Goal: Information Seeking & Learning: Compare options

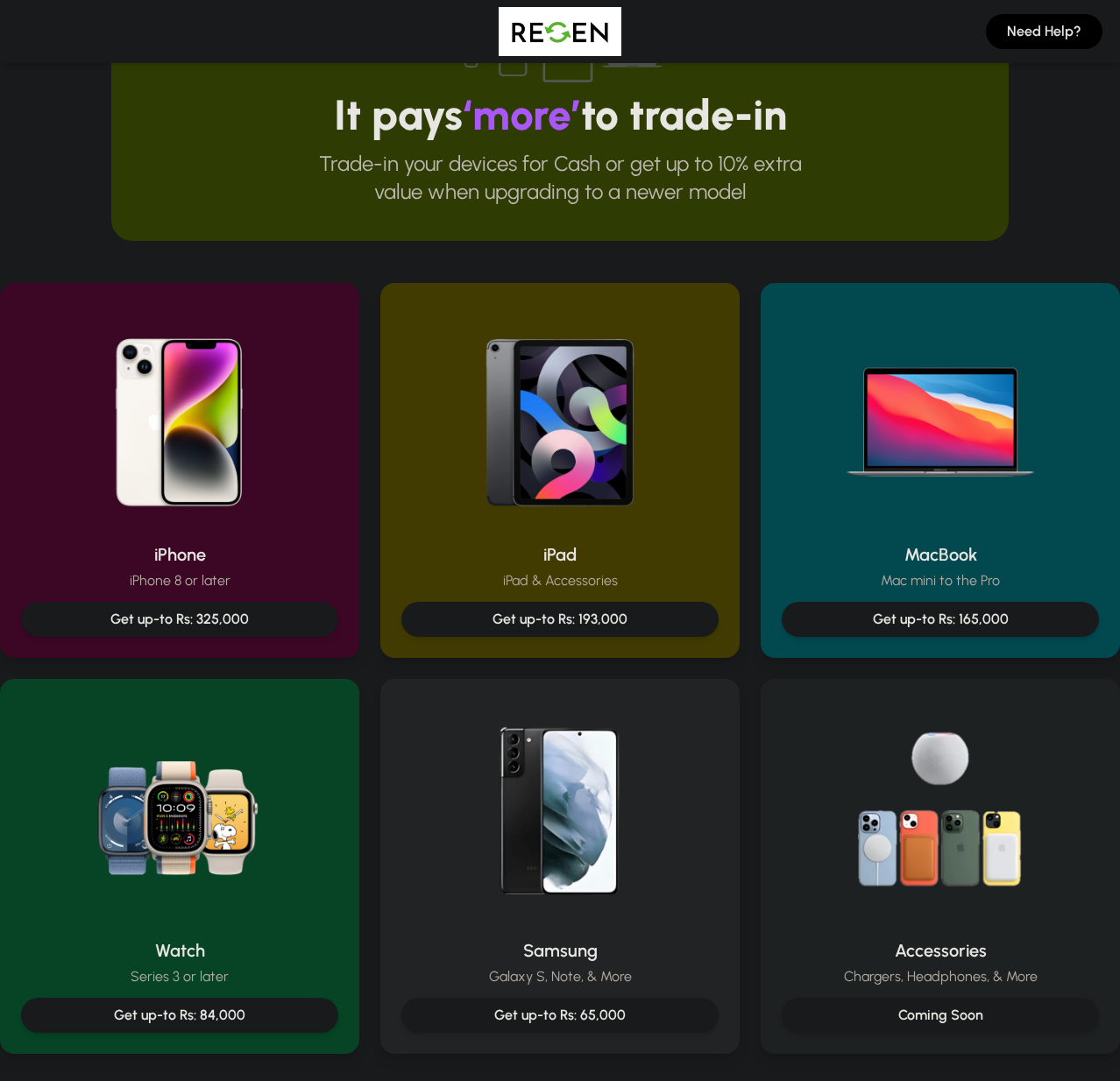
scroll to position [367, 0]
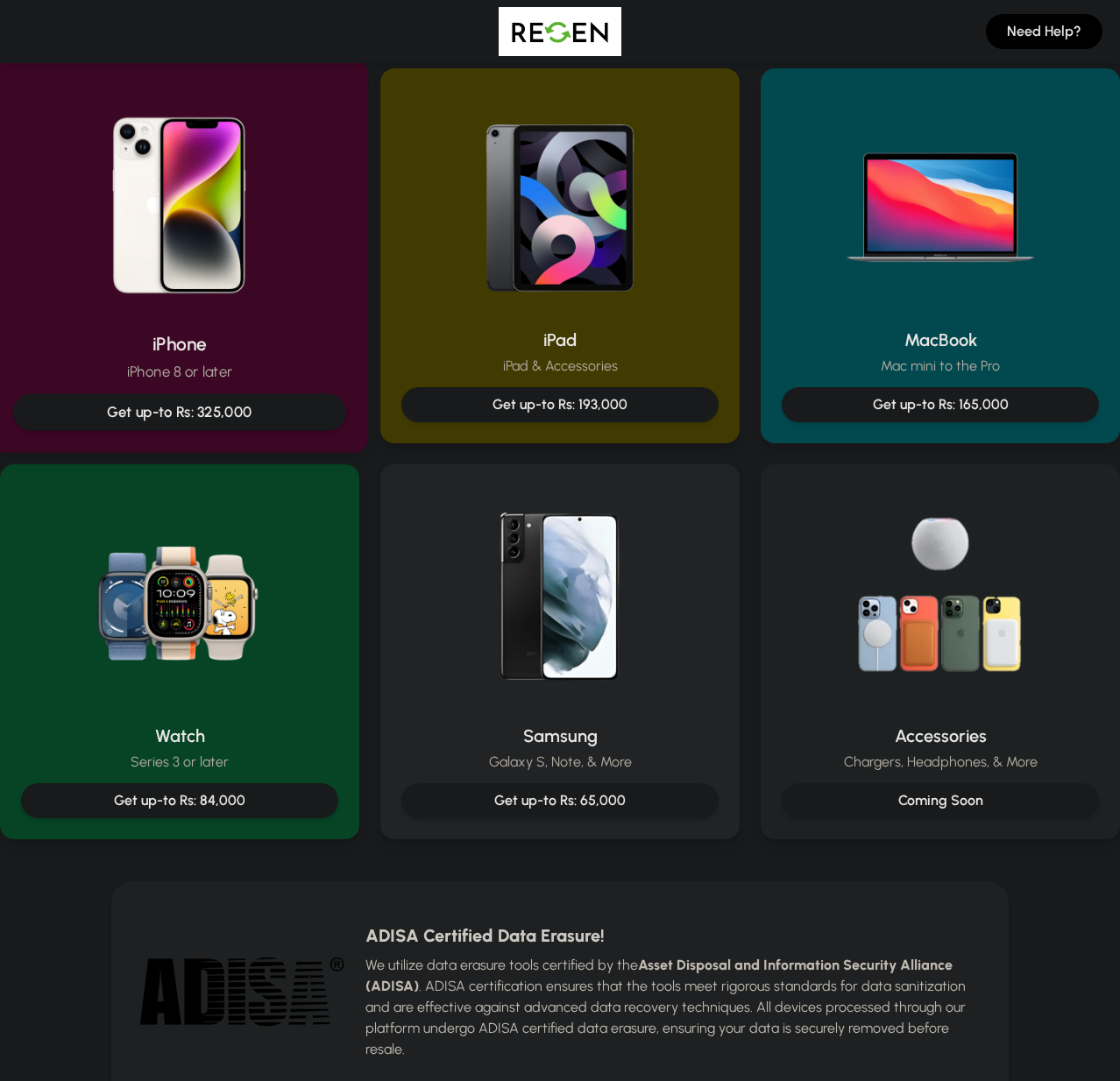
click at [238, 348] on h2 "iPhone" at bounding box center [179, 344] width 333 height 26
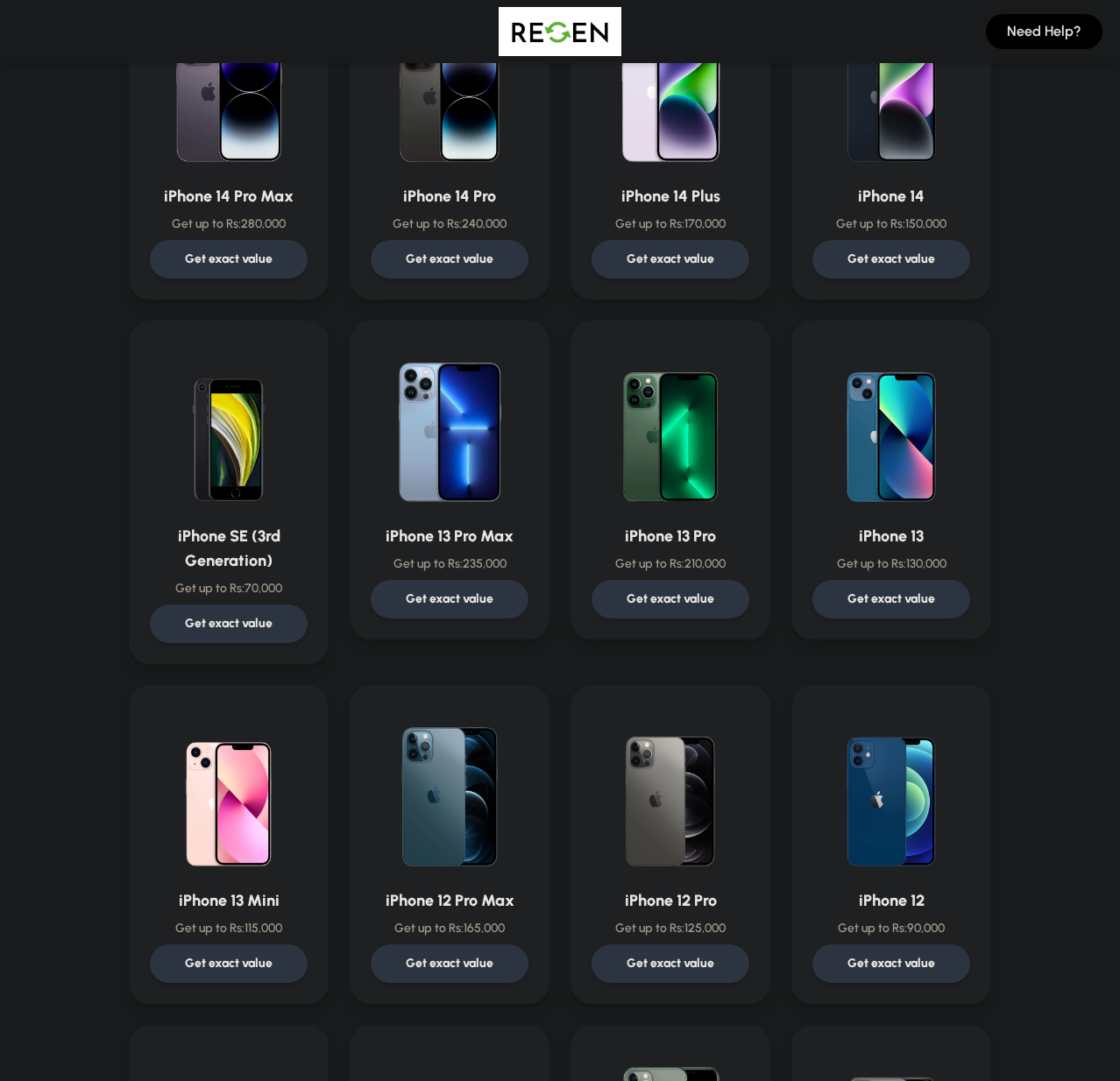
scroll to position [774, 0]
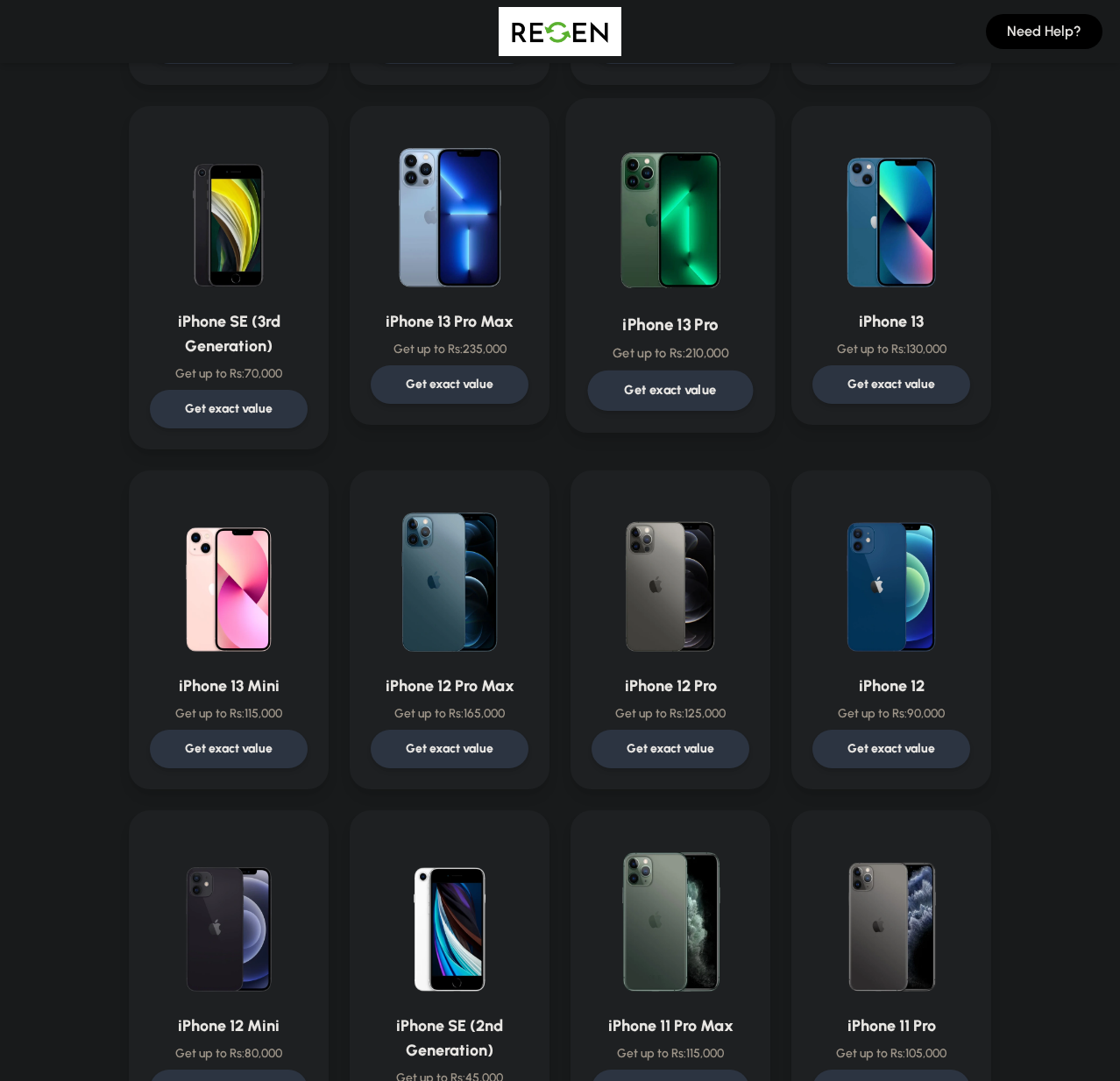
click at [692, 386] on p "Get exact value" at bounding box center [671, 391] width 92 height 18
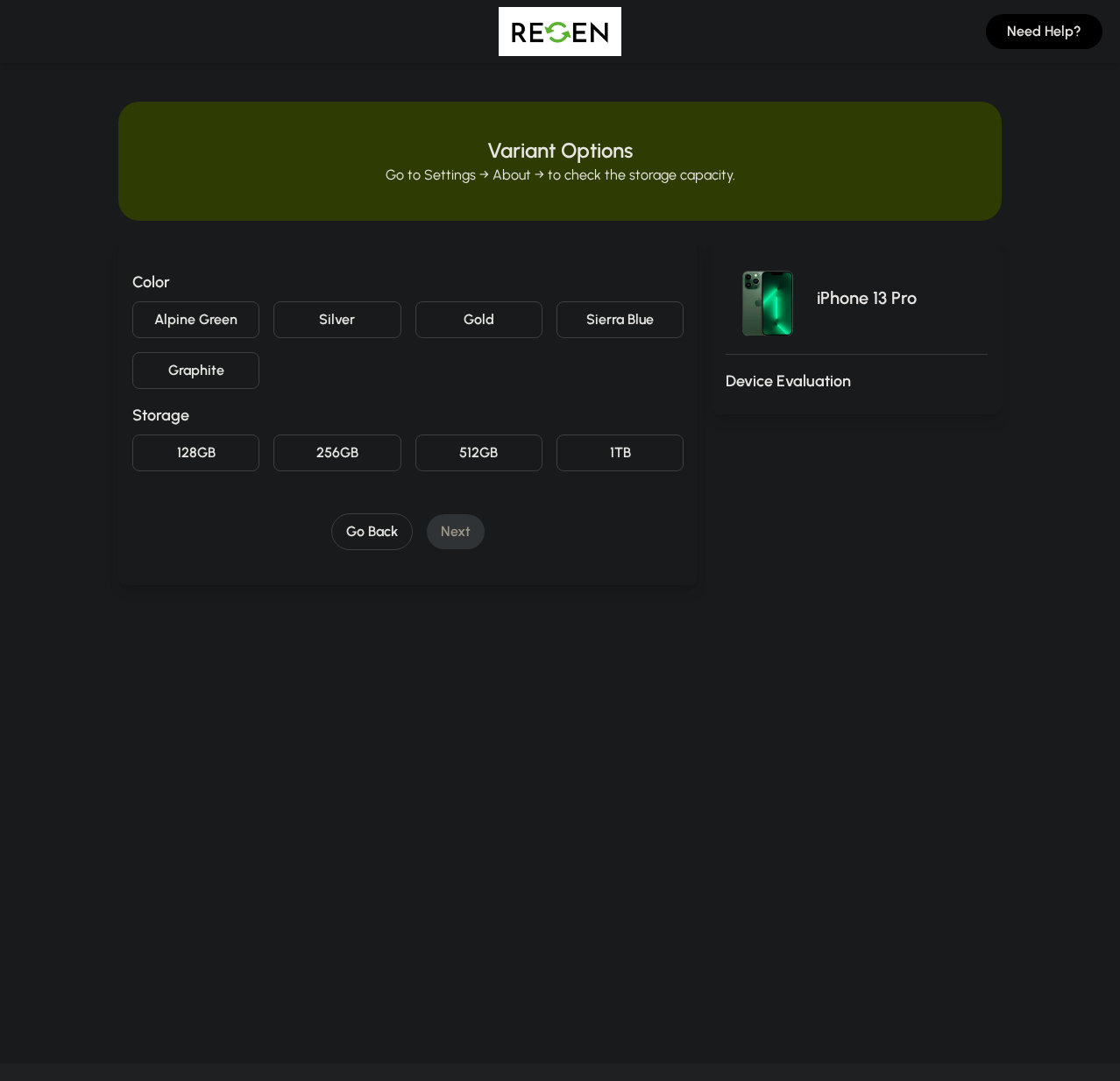
click at [610, 319] on button "Sierra Blue" at bounding box center [620, 320] width 128 height 37
click at [360, 453] on button "256GB" at bounding box center [337, 452] width 128 height 37
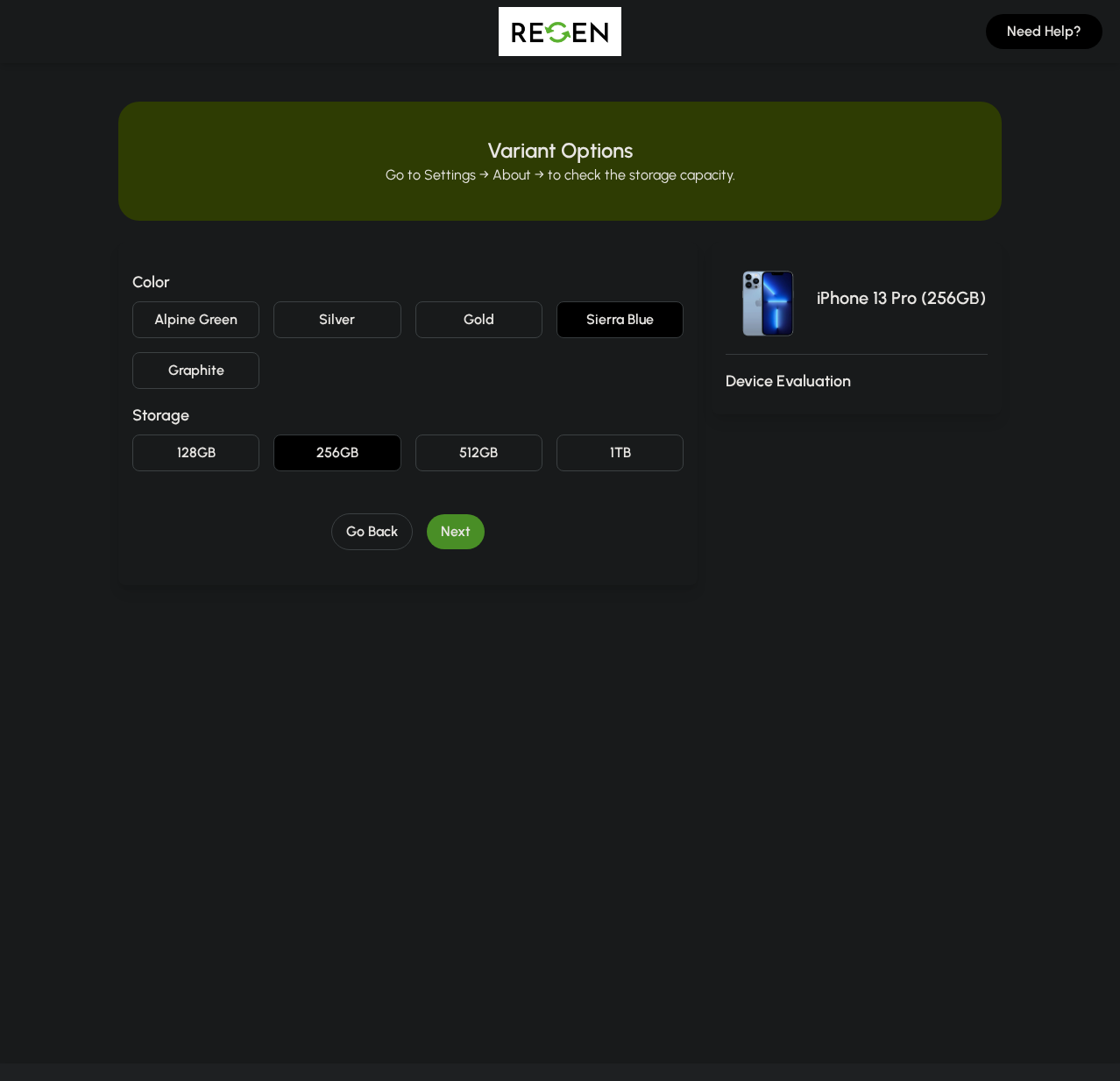
click at [459, 532] on button "Next" at bounding box center [455, 531] width 58 height 35
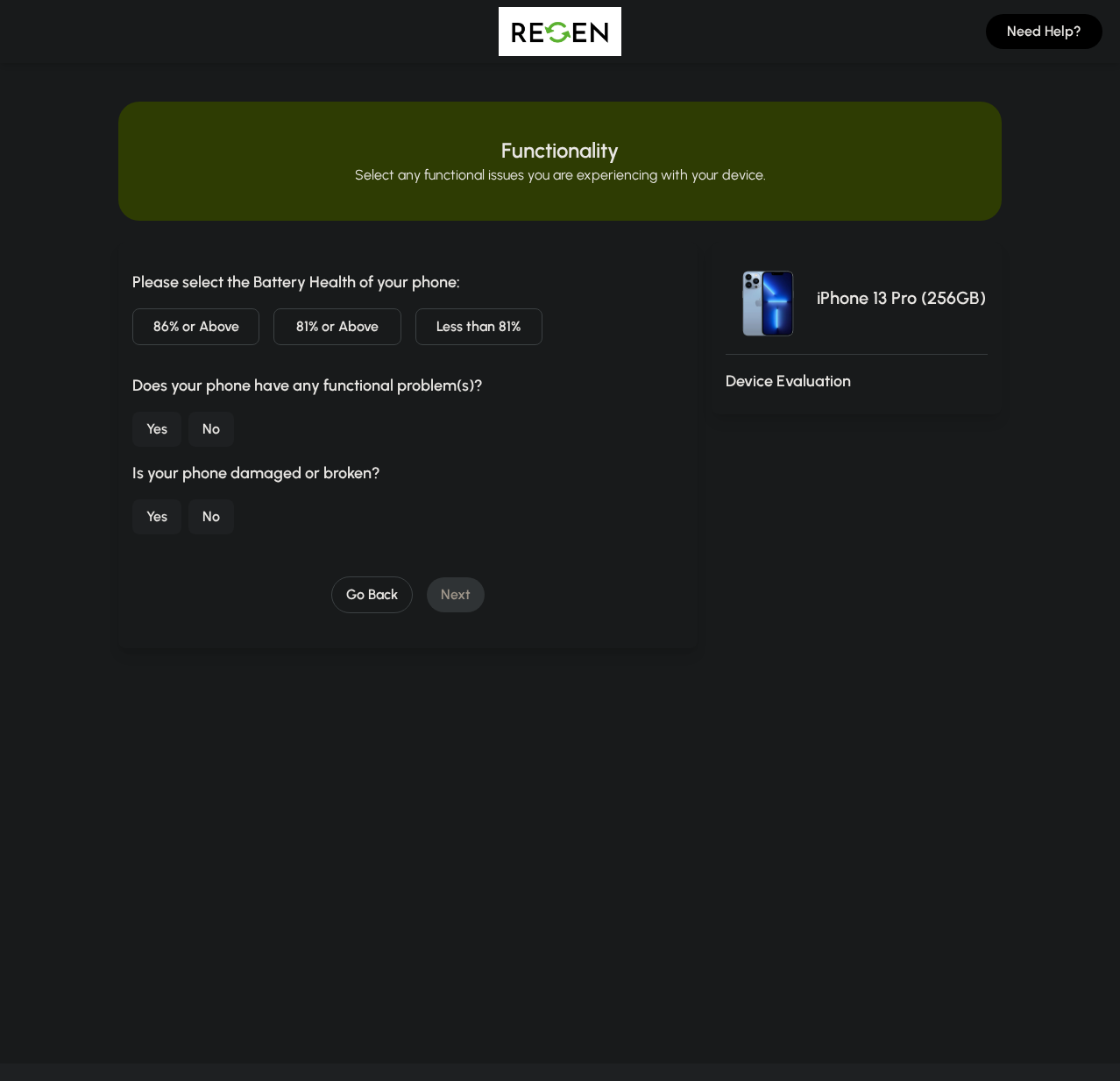
click at [505, 332] on button "Less than 81%" at bounding box center [479, 327] width 128 height 37
click at [200, 436] on button "No" at bounding box center [211, 428] width 46 height 35
click at [189, 512] on button "No" at bounding box center [211, 516] width 46 height 35
click at [472, 600] on button "Next" at bounding box center [455, 595] width 58 height 35
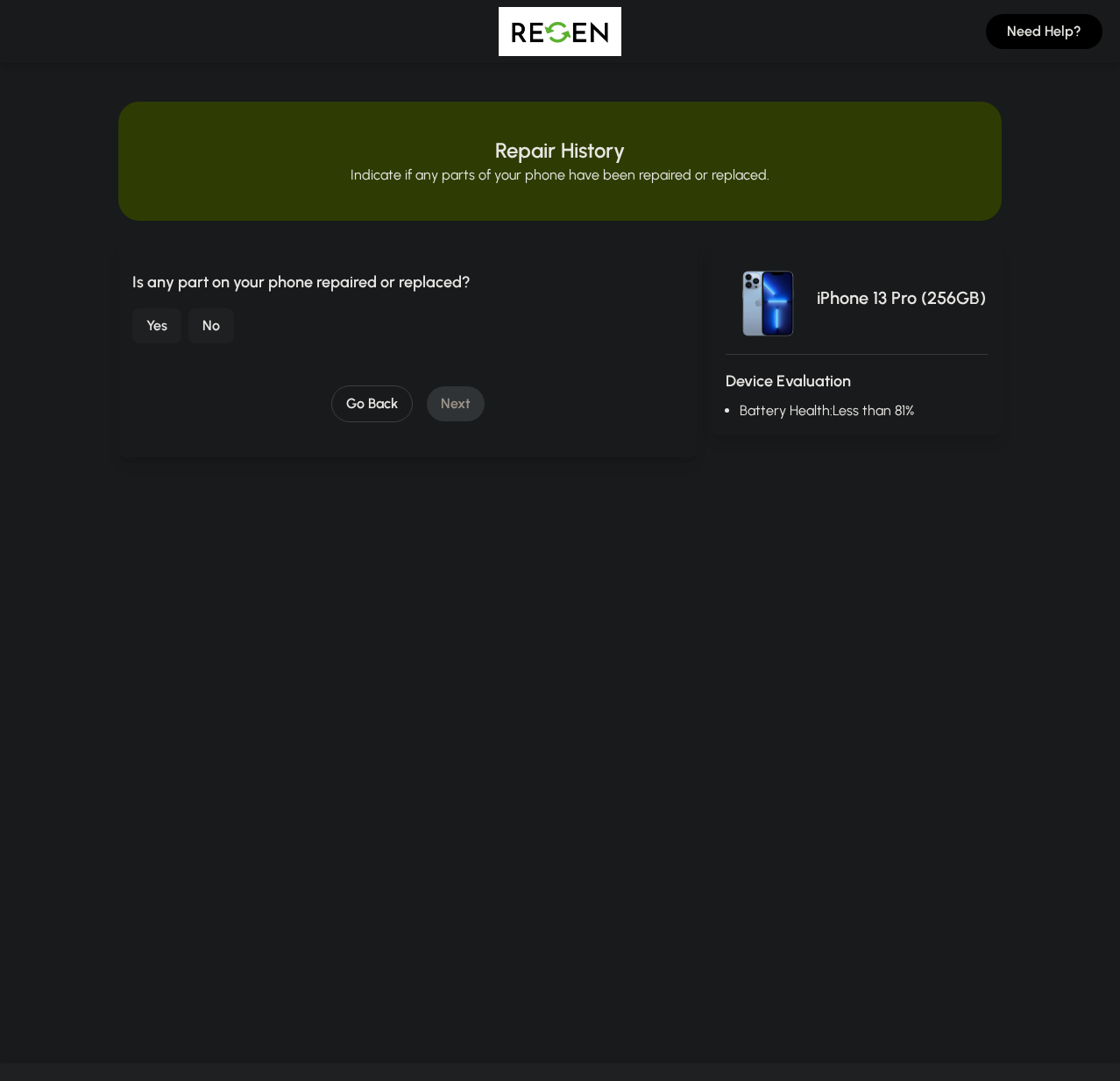
click at [207, 317] on button "No" at bounding box center [211, 326] width 46 height 35
click at [447, 405] on button "Next" at bounding box center [455, 404] width 58 height 35
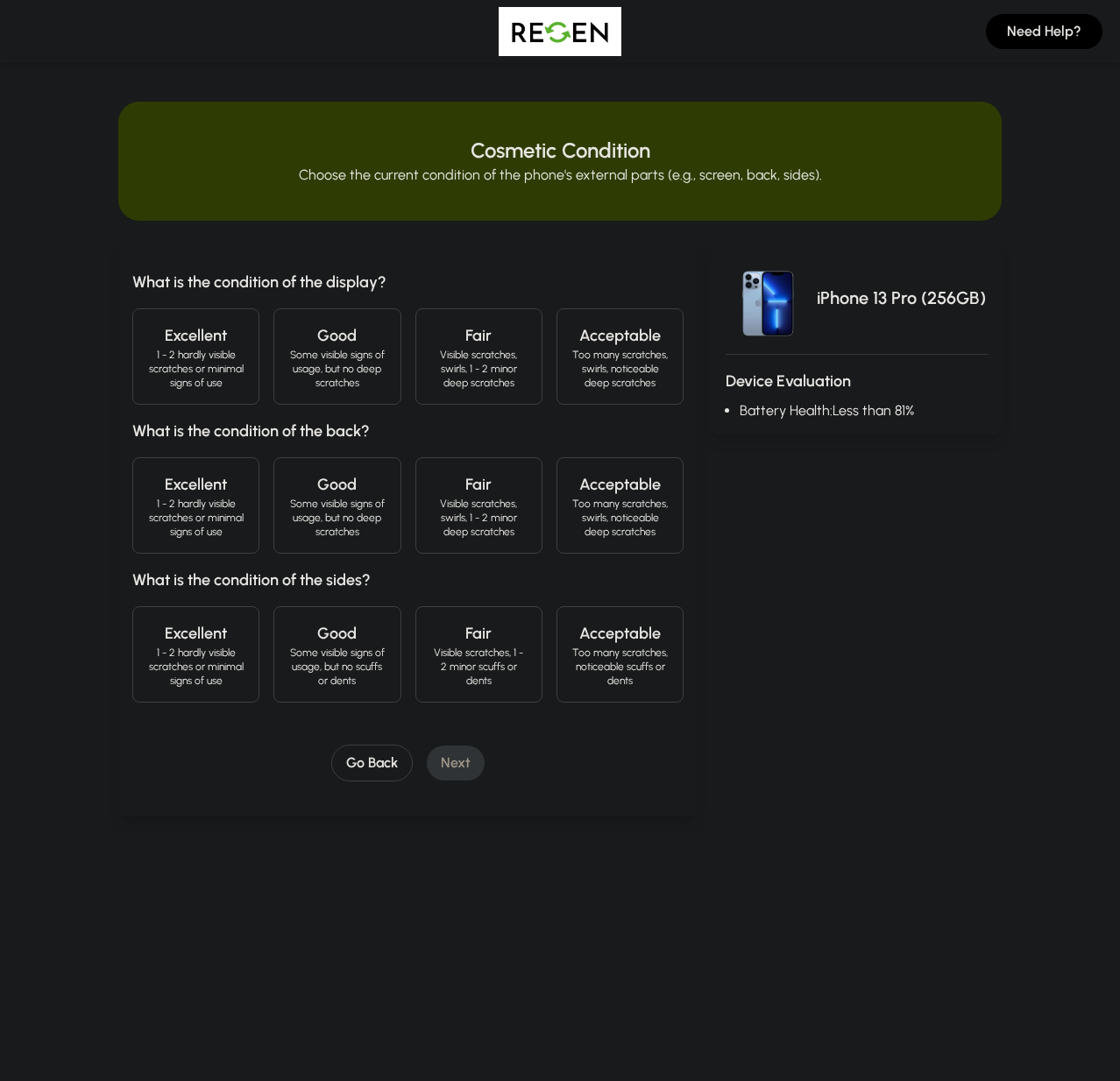
click at [177, 335] on h4 "Excellent" at bounding box center [196, 336] width 98 height 25
click at [240, 509] on p "1 - 2 hardly visible scratches or minimal signs of use" at bounding box center [196, 518] width 98 height 42
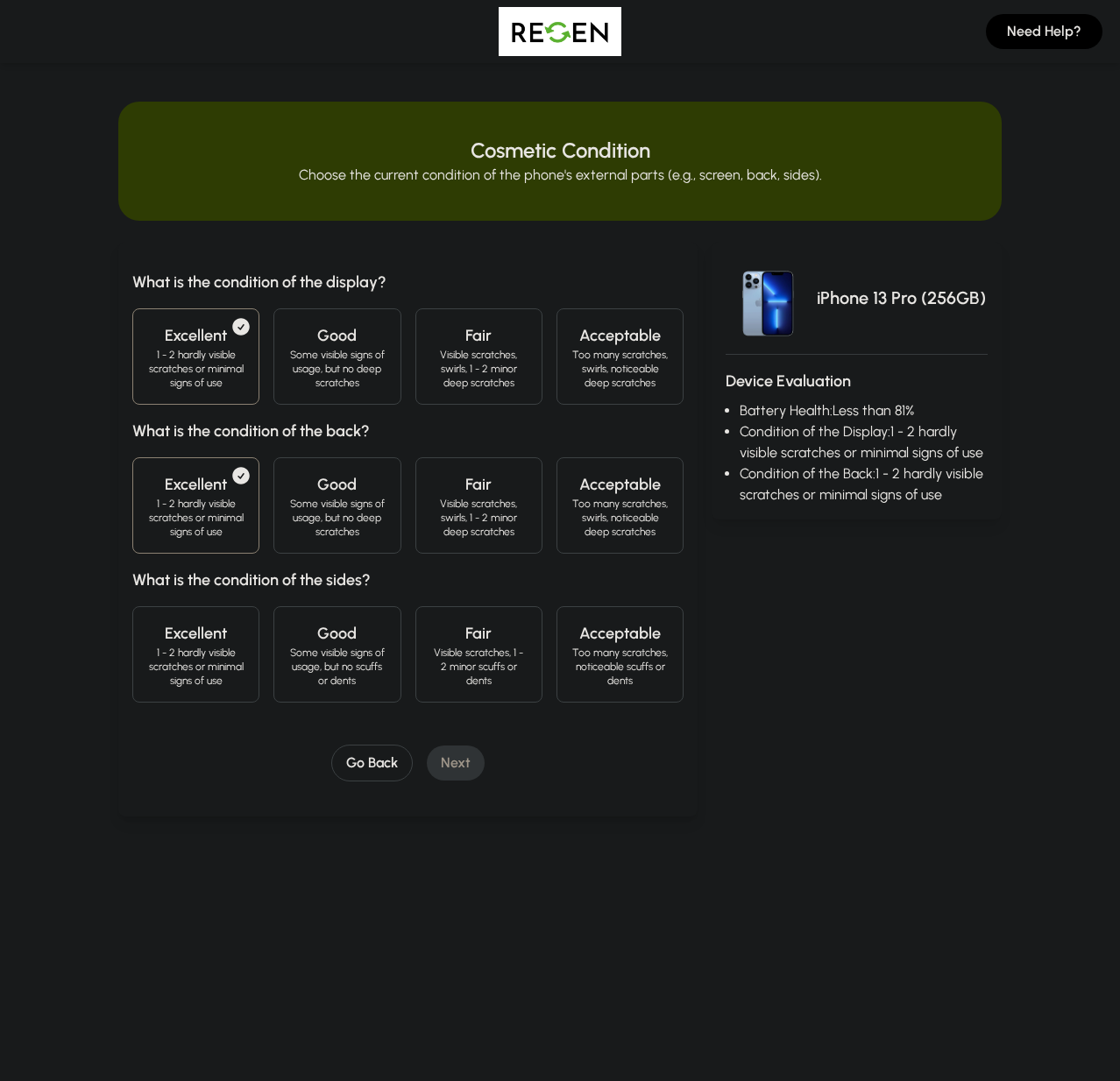
click at [204, 636] on h4 "Excellent" at bounding box center [196, 634] width 98 height 25
click at [442, 767] on button "Next" at bounding box center [455, 762] width 58 height 35
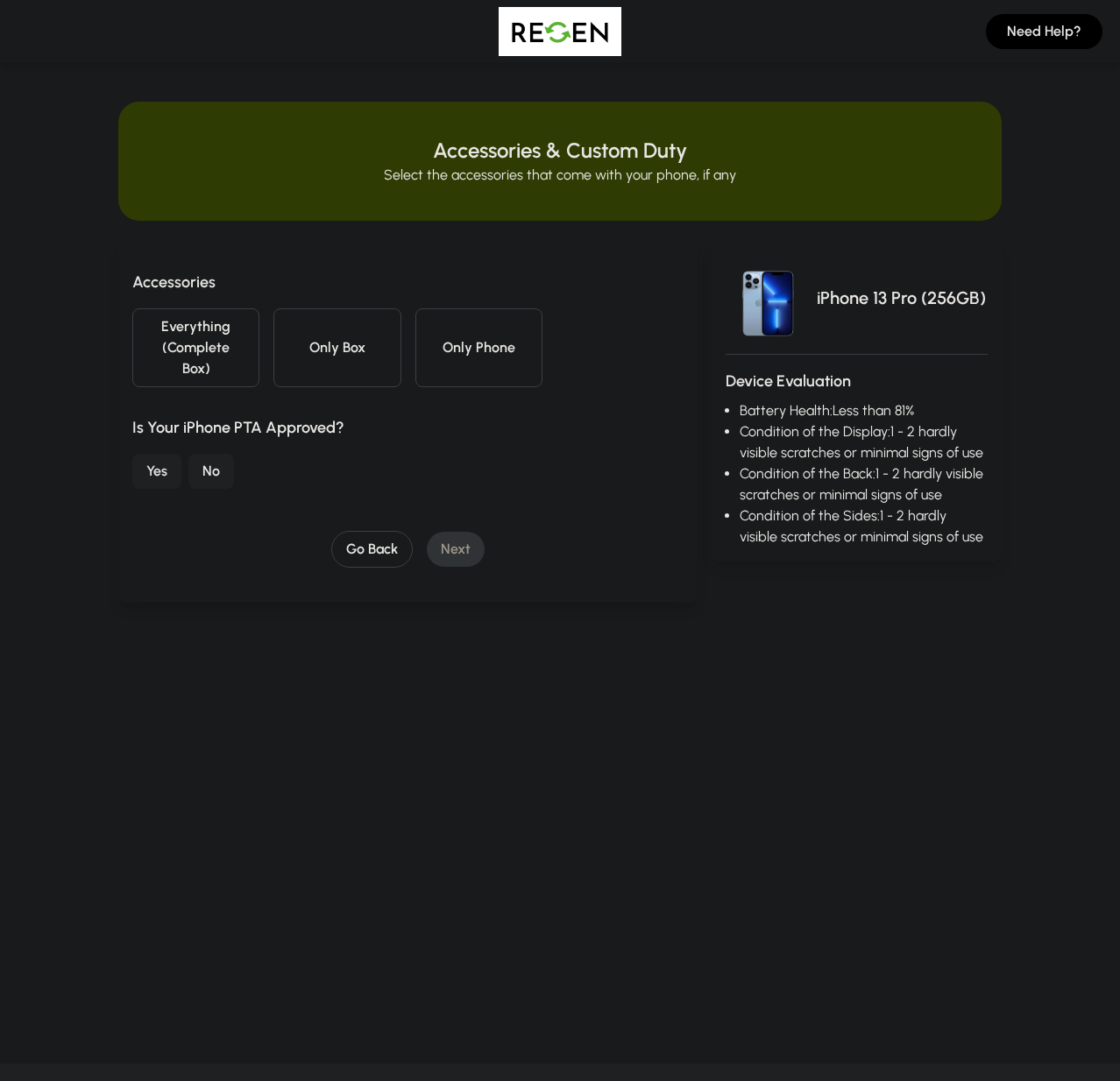
click at [339, 342] on button "Only Box" at bounding box center [337, 348] width 128 height 79
click at [167, 476] on button "Yes" at bounding box center [156, 471] width 49 height 35
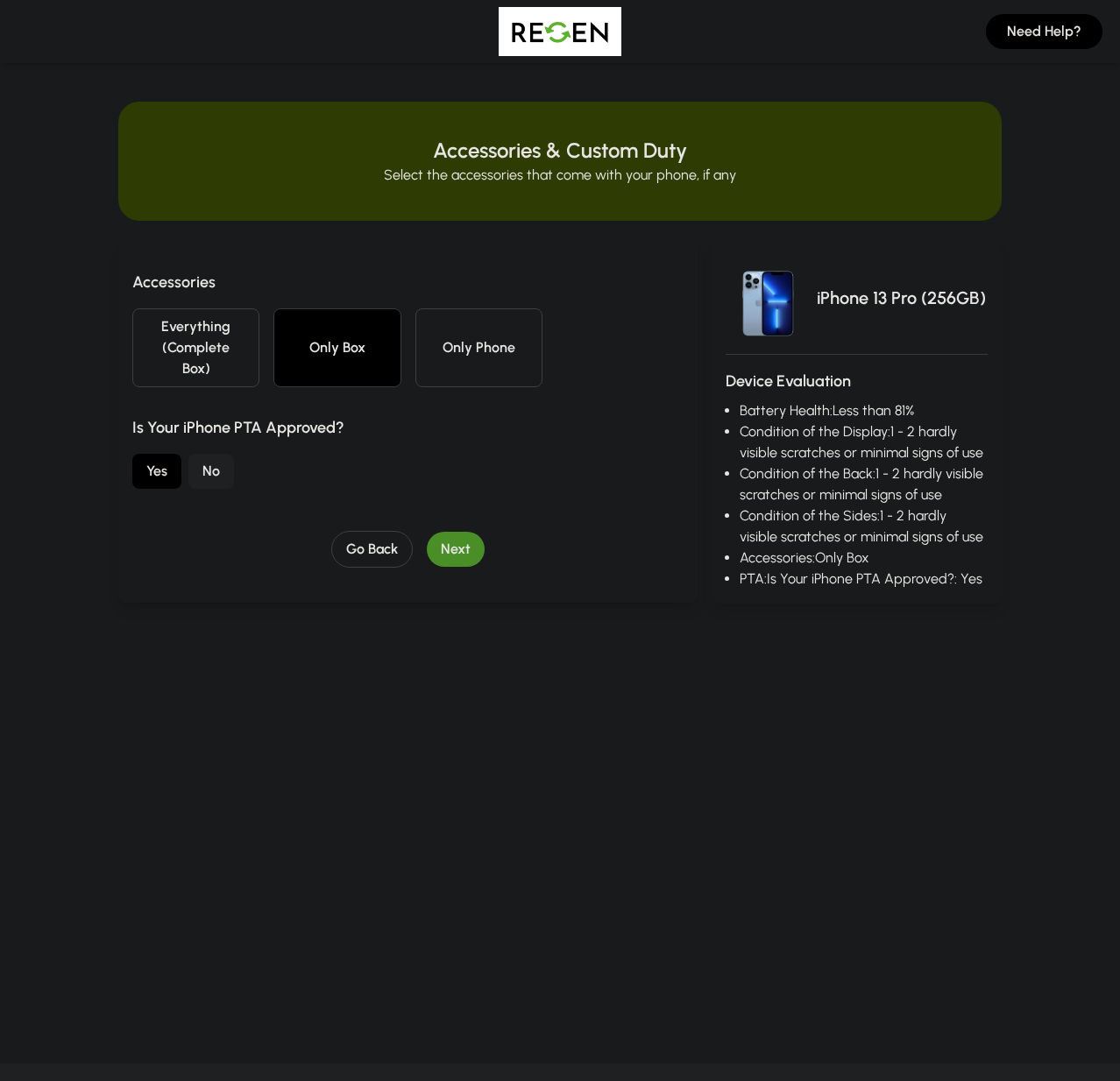
click at [454, 555] on button "Next" at bounding box center [455, 549] width 58 height 35
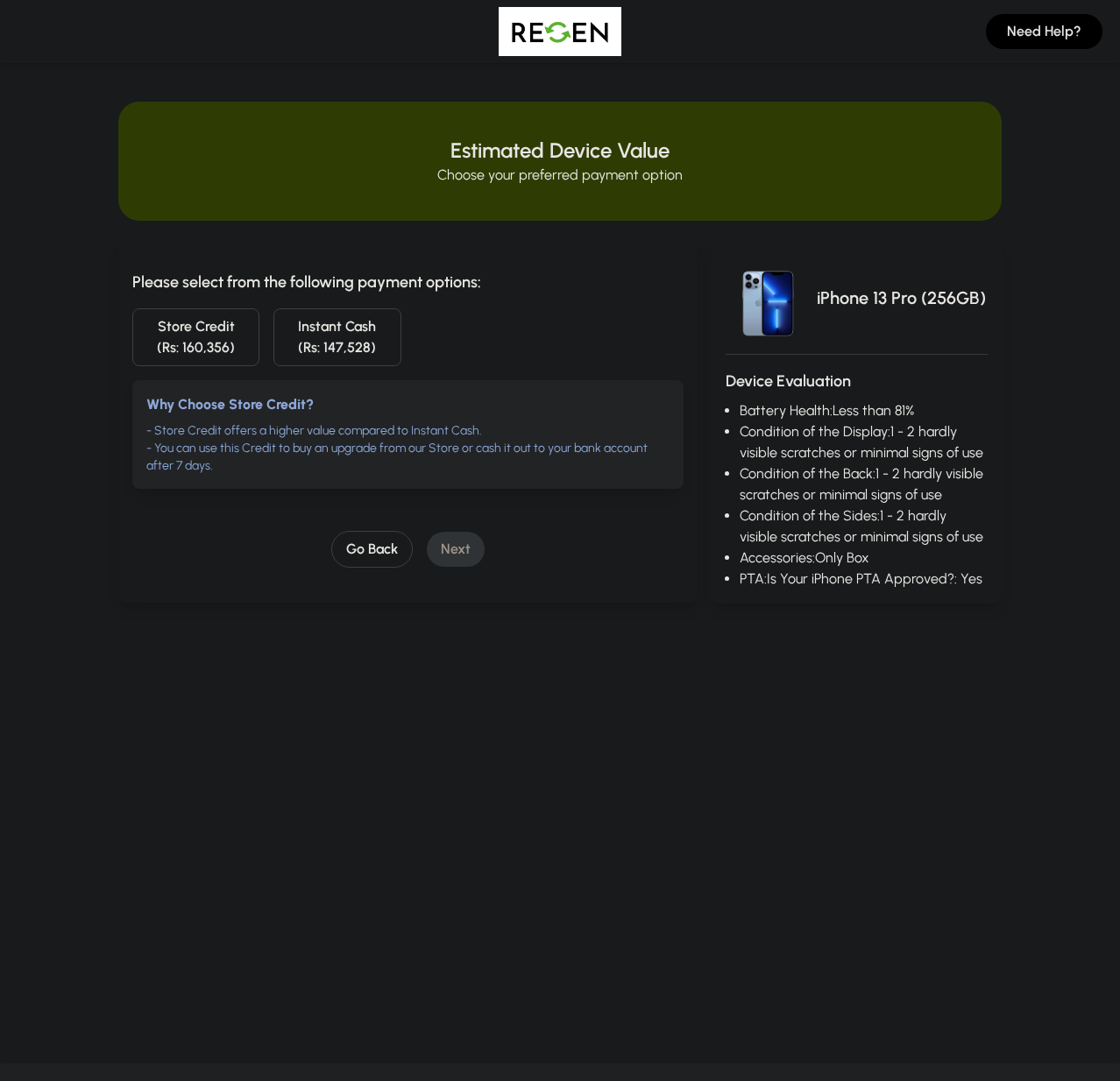
click at [615, 30] on img at bounding box center [559, 31] width 123 height 49
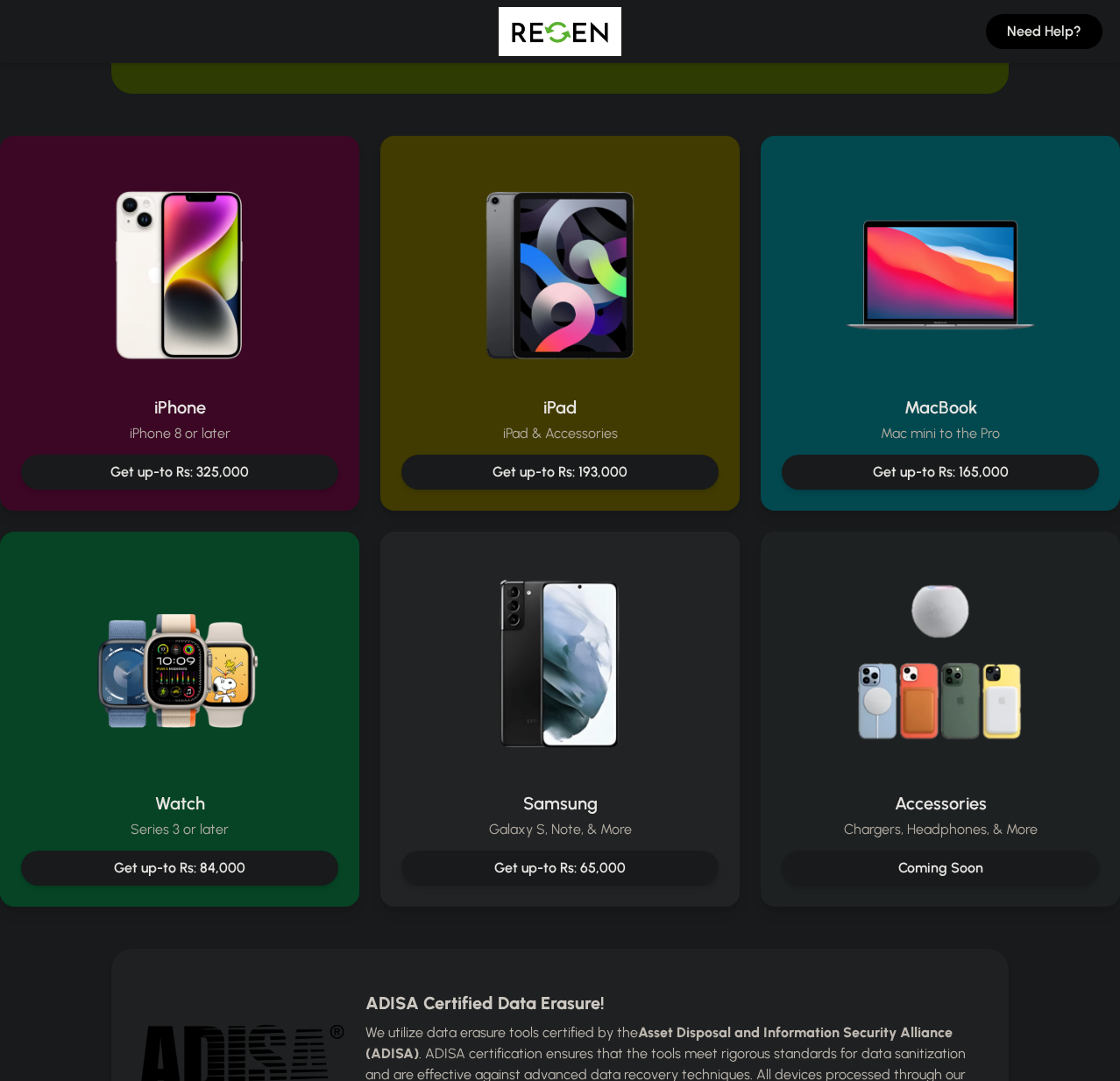
scroll to position [323, 0]
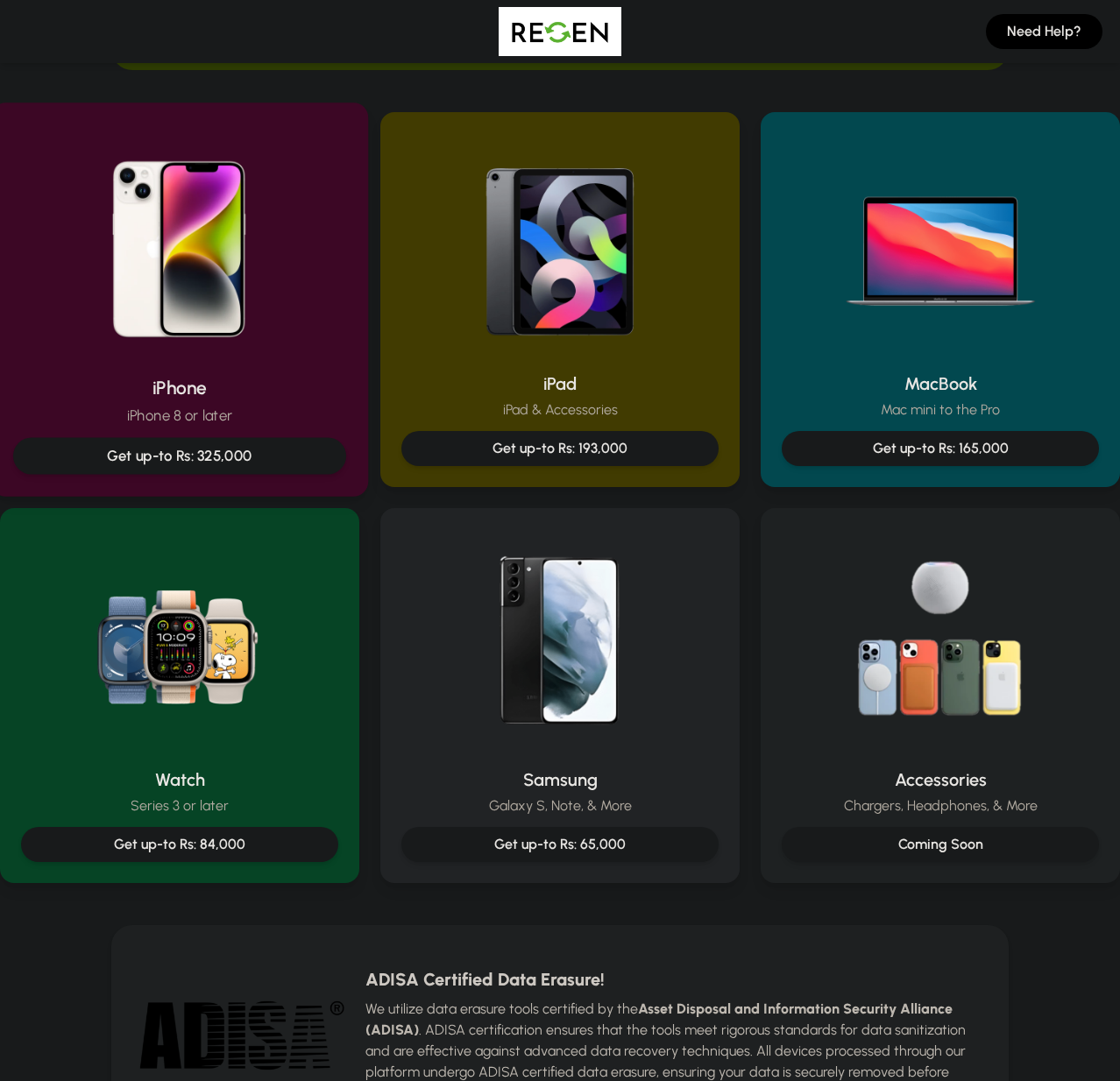
click at [340, 403] on div "iPhone iPhone 8 or later Get up-to Rs: 325,000" at bounding box center [179, 423] width 333 height 99
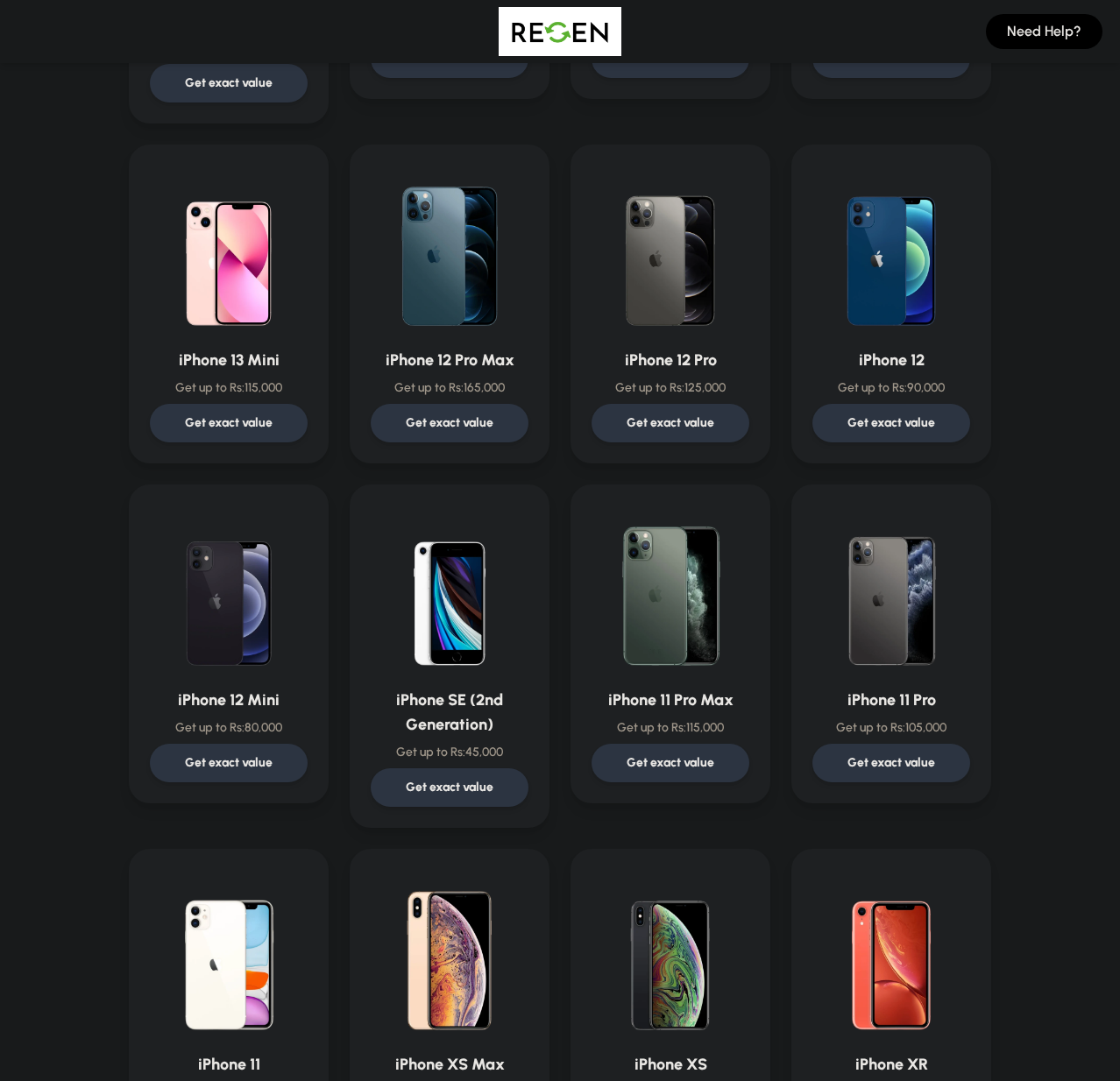
scroll to position [1440, 0]
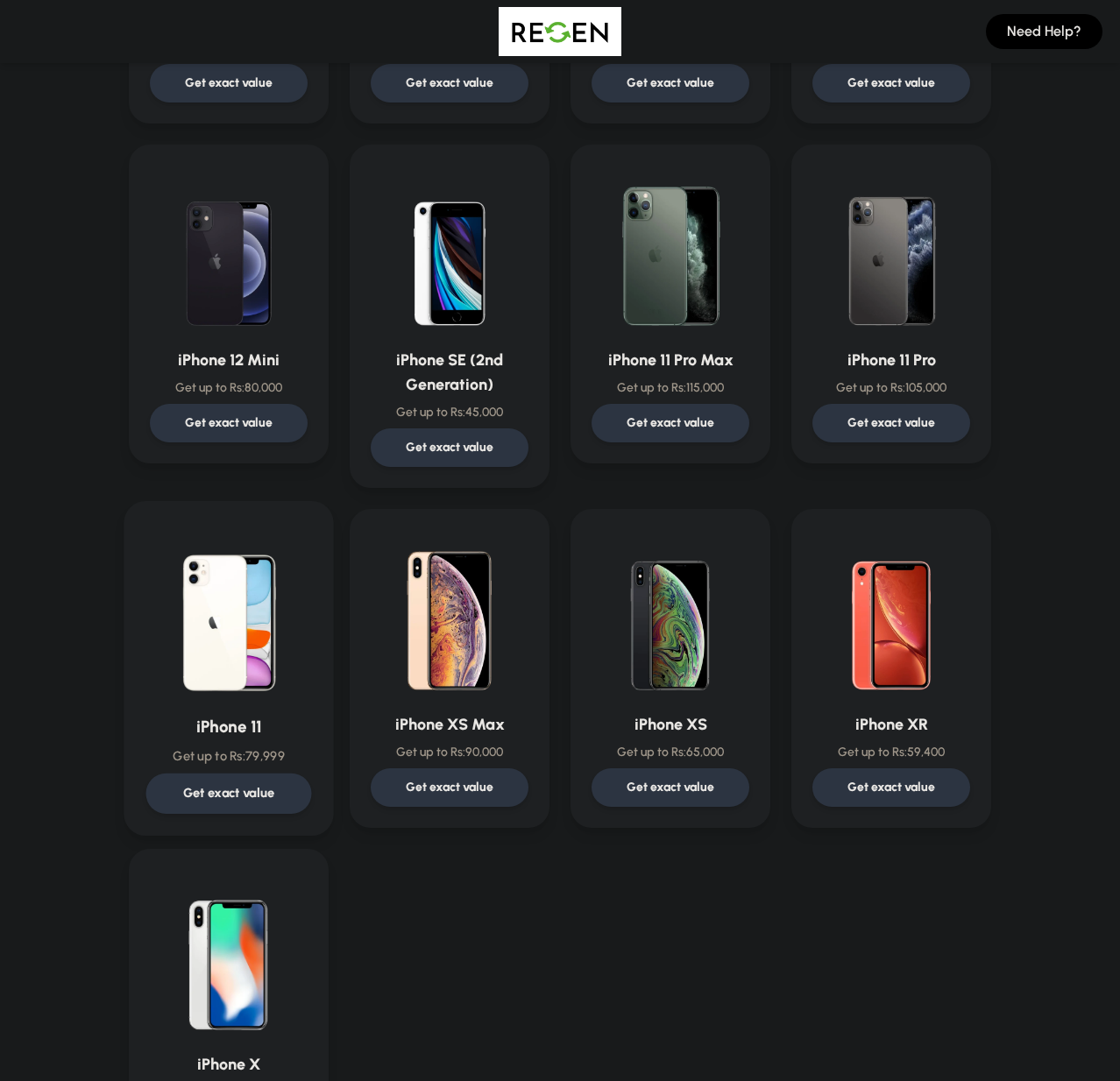
click at [298, 645] on img at bounding box center [229, 612] width 165 height 177
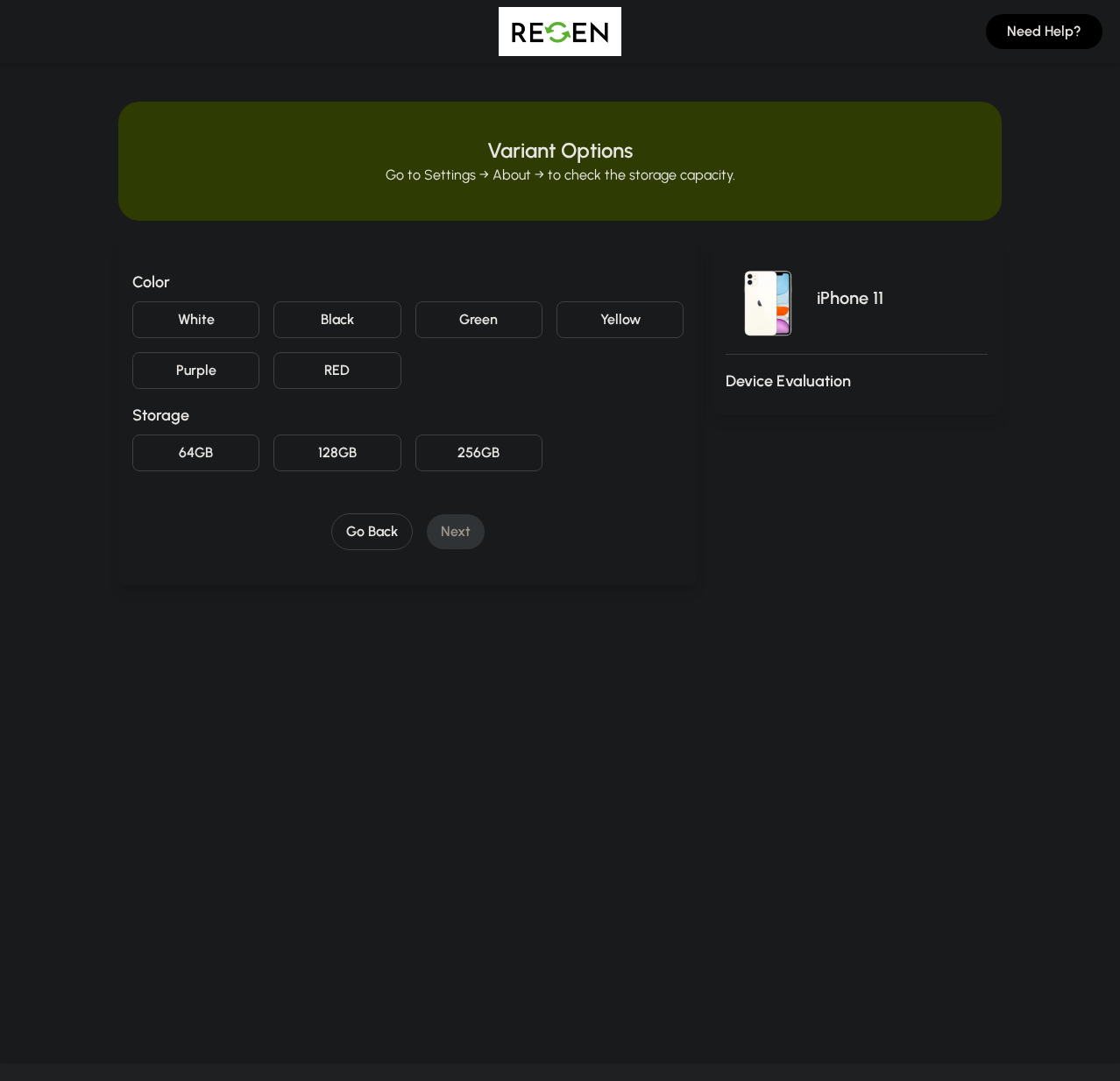
click at [246, 324] on button "White" at bounding box center [196, 320] width 128 height 37
click at [320, 453] on button "128GB" at bounding box center [337, 452] width 128 height 37
click at [477, 522] on button "Next" at bounding box center [455, 531] width 58 height 35
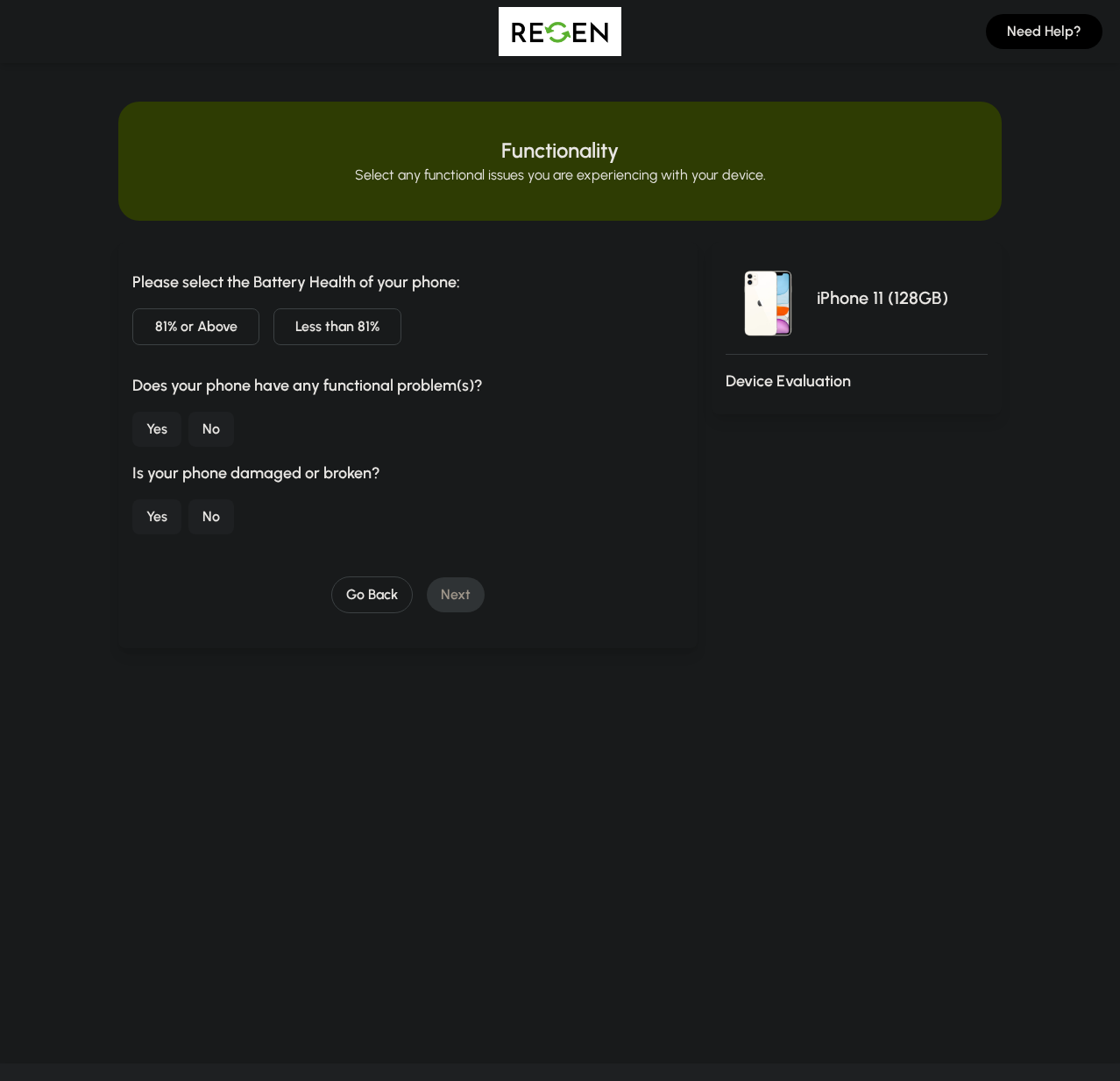
click at [280, 329] on button "Less than 81%" at bounding box center [337, 327] width 128 height 37
click at [202, 426] on button "No" at bounding box center [211, 428] width 46 height 35
click at [232, 514] on button "No" at bounding box center [211, 516] width 46 height 35
click at [462, 589] on button "Next" at bounding box center [455, 595] width 58 height 35
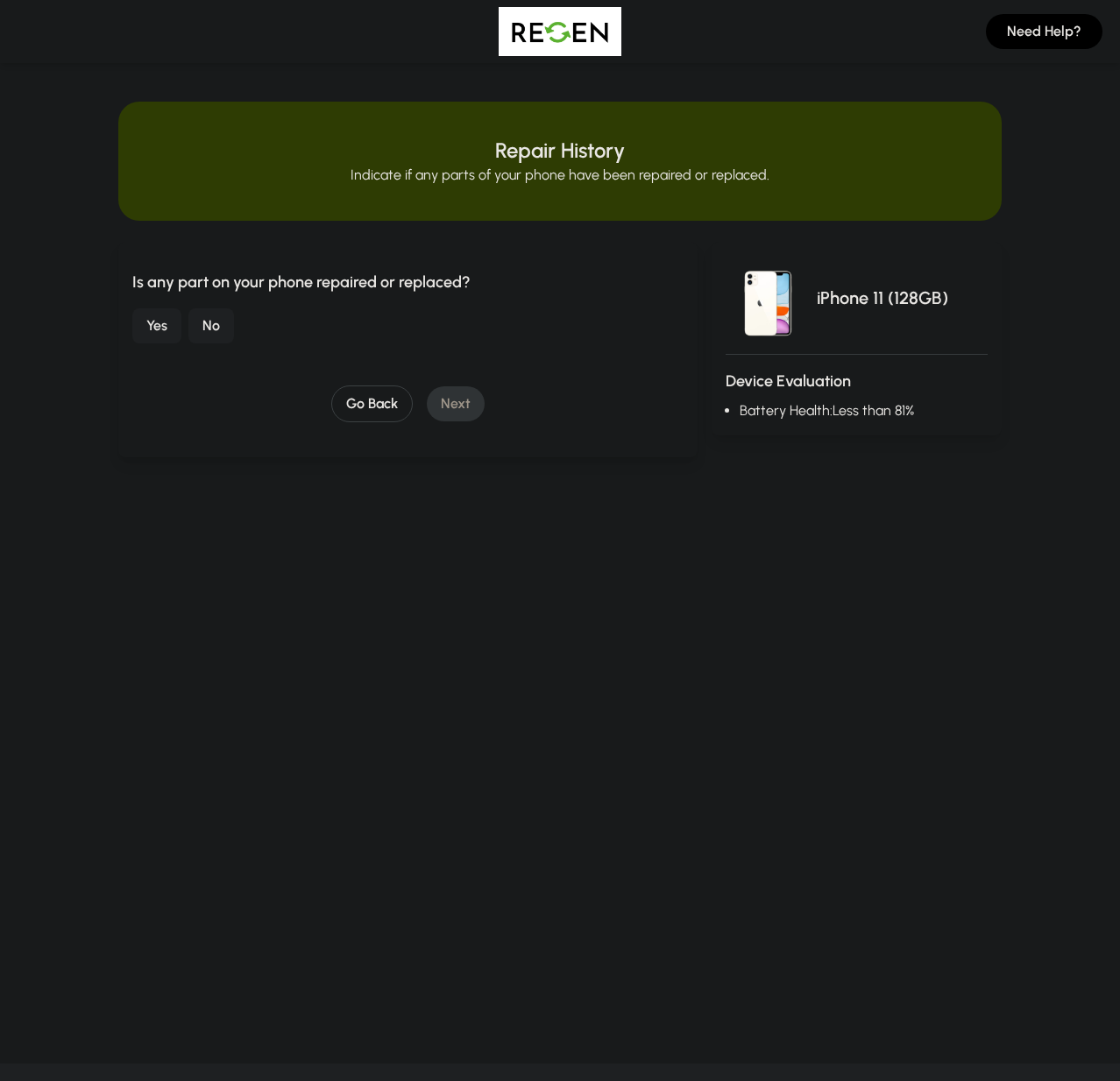
click at [215, 321] on button "No" at bounding box center [211, 326] width 46 height 35
click at [469, 404] on button "Next" at bounding box center [455, 404] width 58 height 35
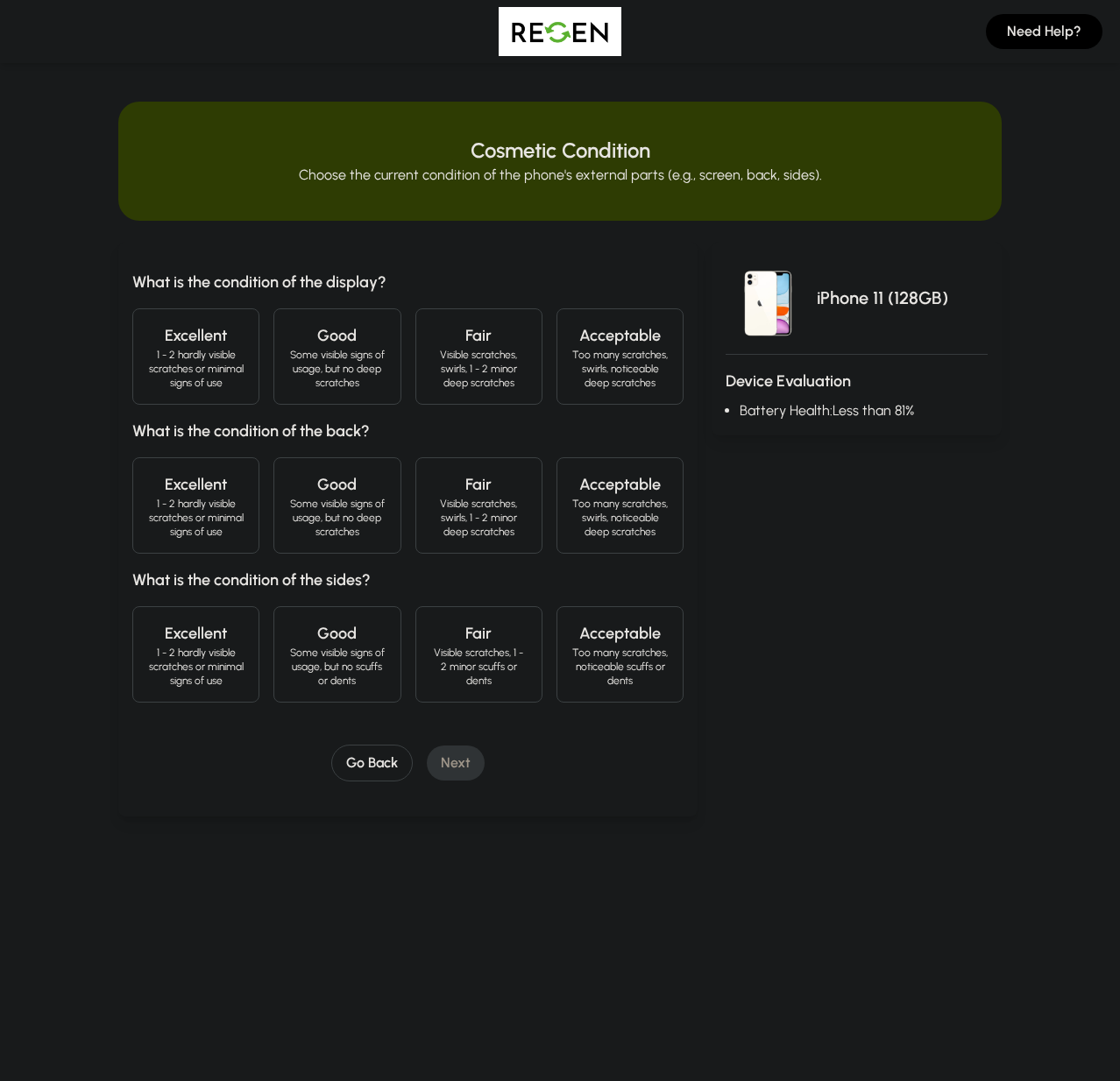
click at [240, 367] on p "1 - 2 hardly visible scratches or minimal signs of use" at bounding box center [196, 369] width 98 height 42
click at [210, 469] on div "Excellent 1 - 2 hardly visible scratches or minimal signs of use" at bounding box center [196, 505] width 128 height 97
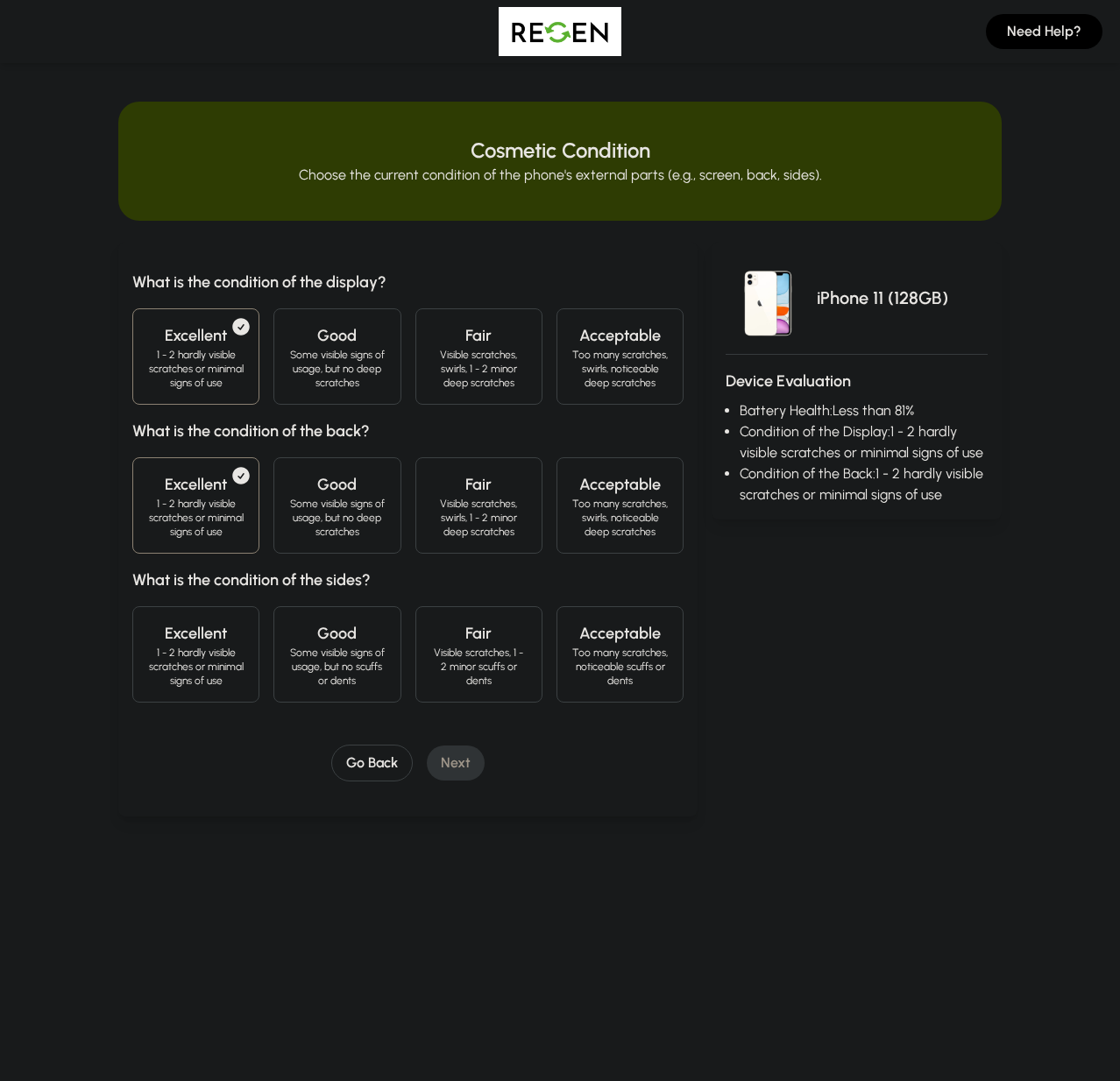
click at [251, 641] on div "Excellent 1 - 2 hardly visible scratches or minimal signs of use" at bounding box center [196, 655] width 128 height 97
click at [473, 766] on button "Next" at bounding box center [455, 762] width 58 height 35
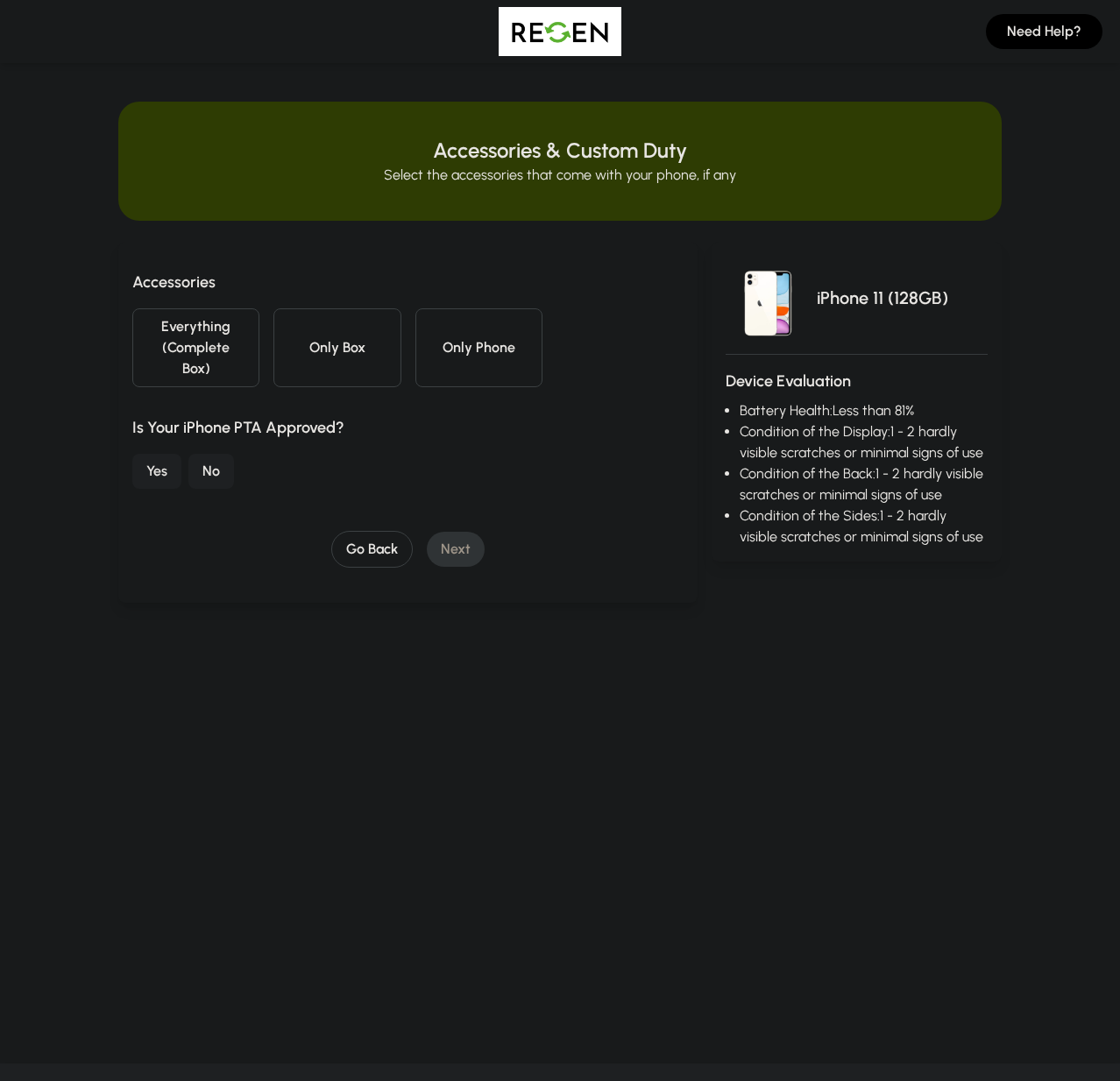
click at [305, 371] on button "Only Box" at bounding box center [337, 348] width 128 height 79
click at [169, 475] on button "Yes" at bounding box center [156, 471] width 49 height 35
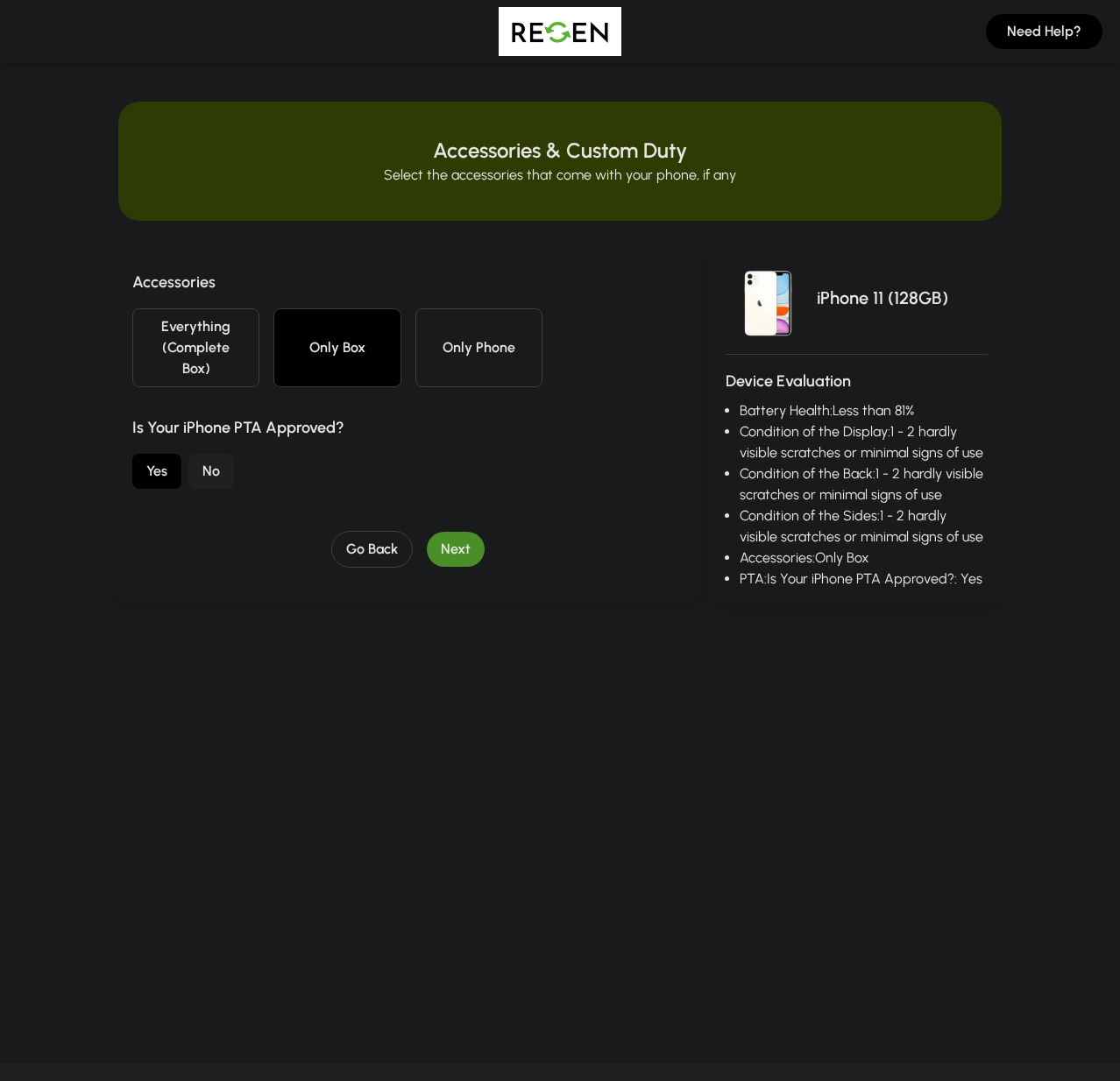
click at [439, 541] on button "Next" at bounding box center [455, 549] width 58 height 35
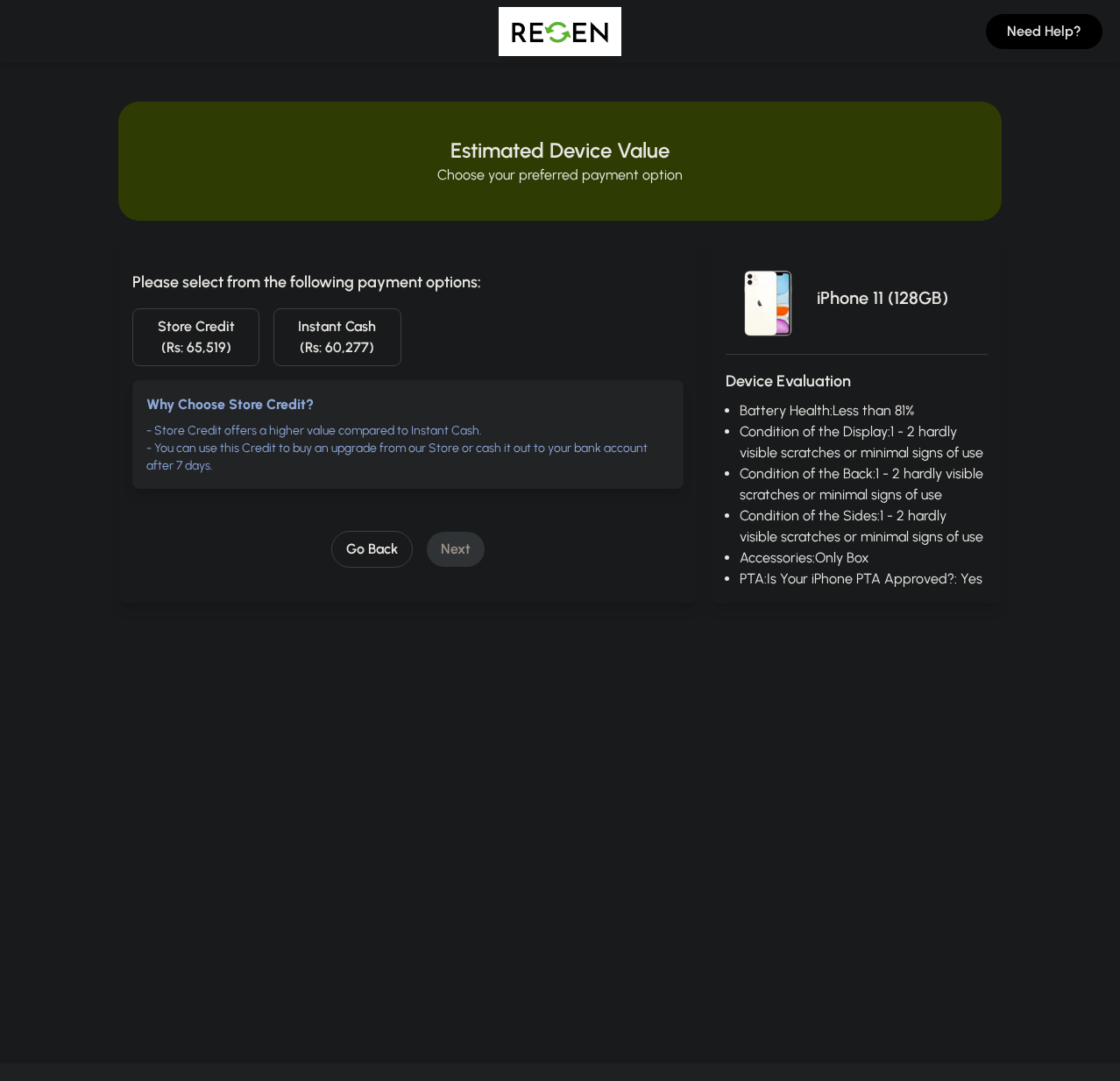
click at [547, 49] on img at bounding box center [559, 31] width 123 height 49
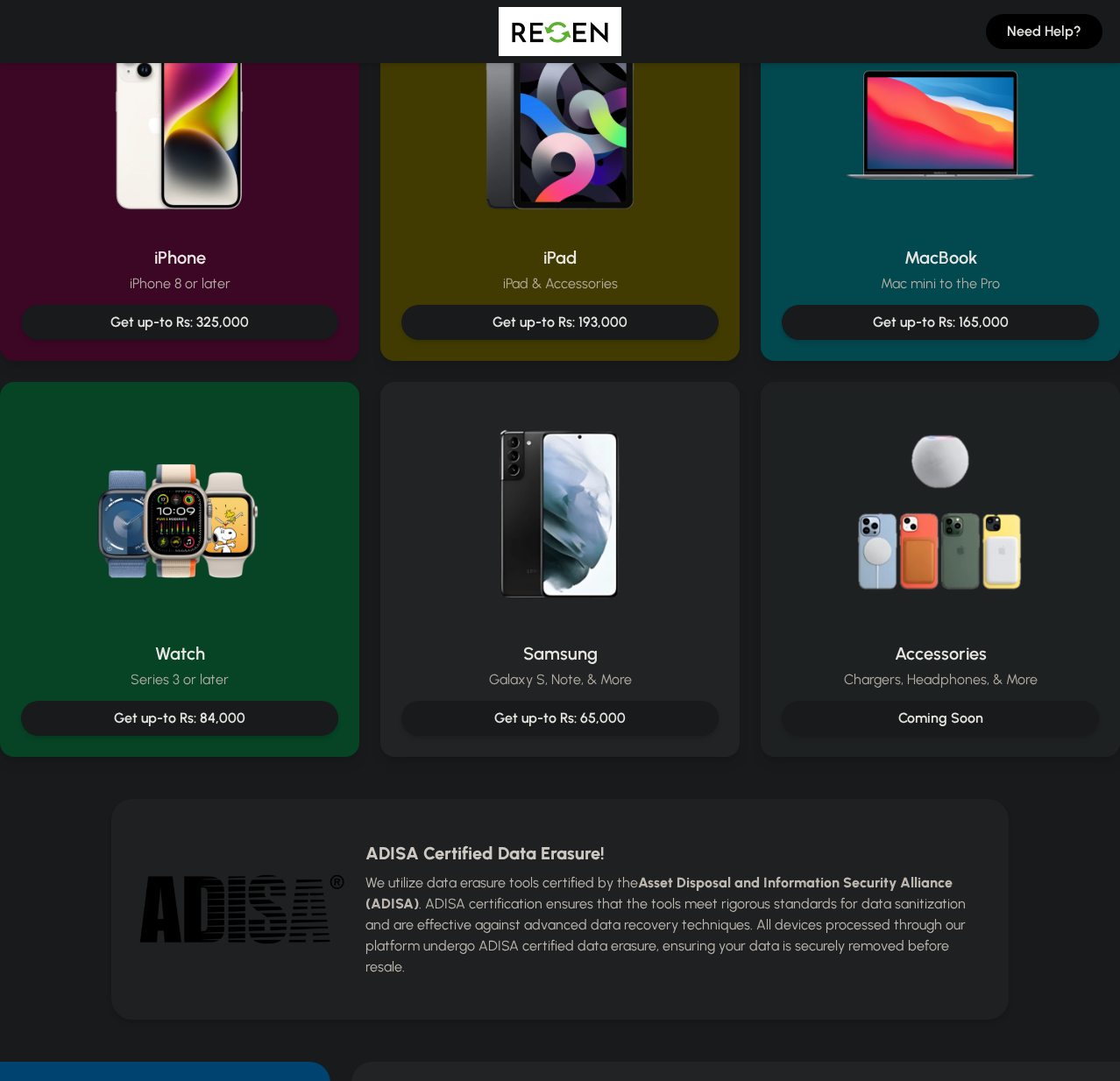
scroll to position [558, 0]
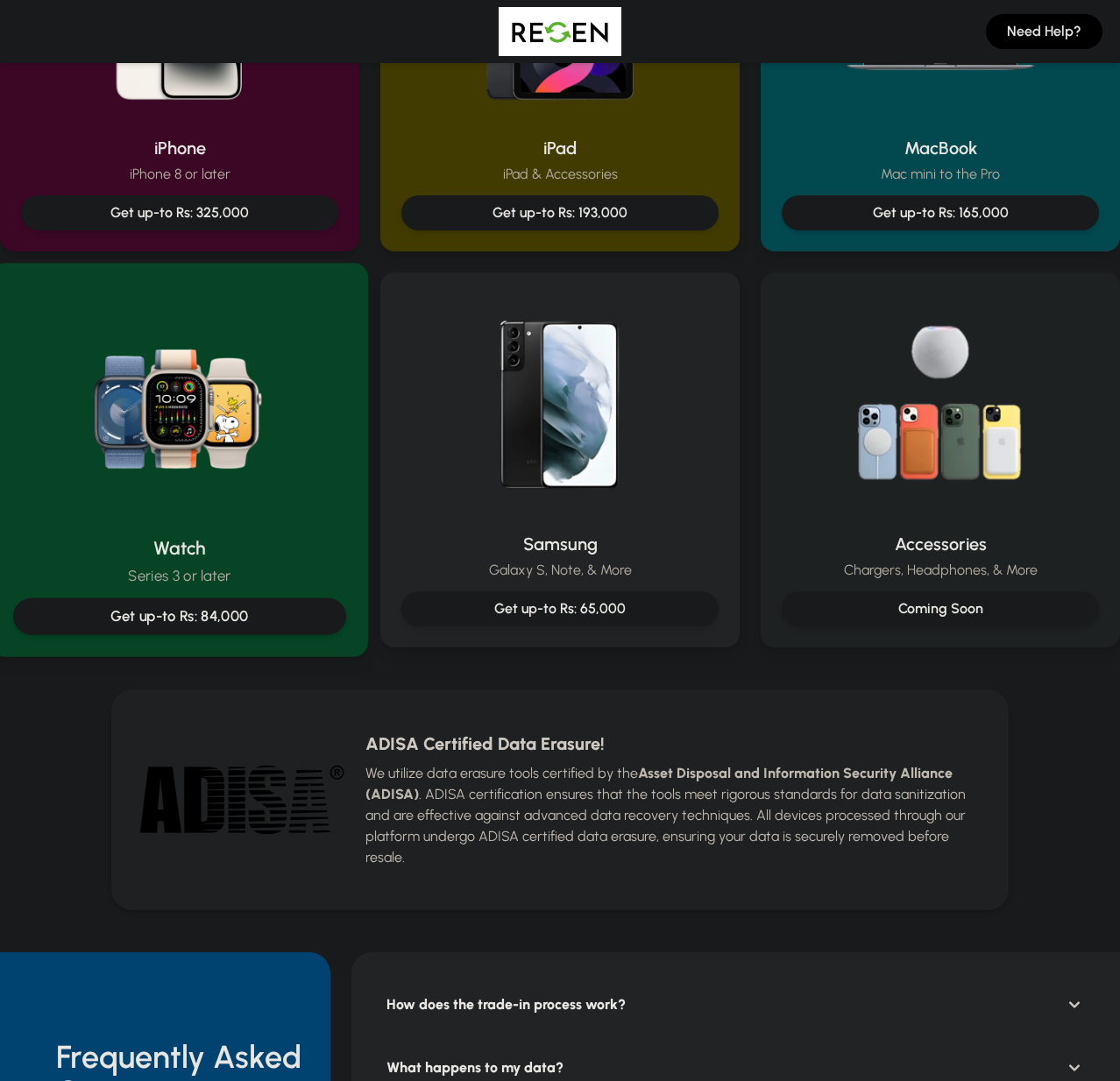
click at [238, 508] on img at bounding box center [179, 404] width 236 height 236
